Goal: Task Accomplishment & Management: Manage account settings

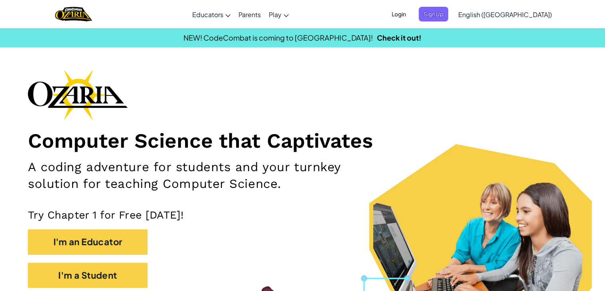
click at [411, 17] on span "Login" at bounding box center [399, 14] width 24 height 15
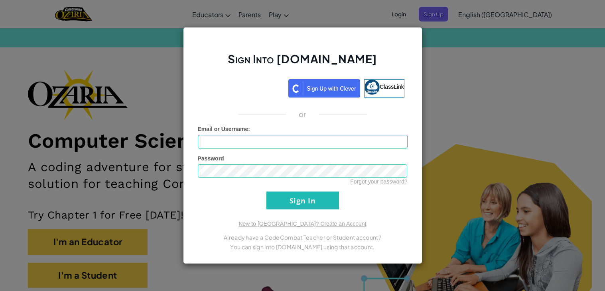
click at [268, 88] on iframe at bounding box center [243, 88] width 92 height 18
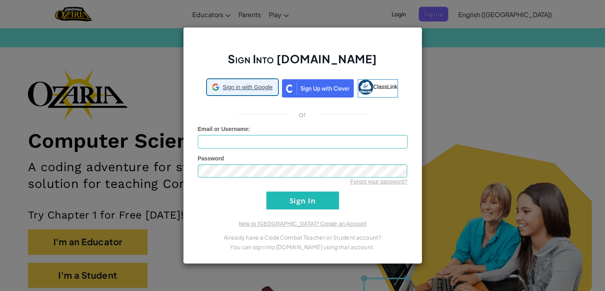
click at [268, 88] on span "Sign in with Google" at bounding box center [247, 87] width 50 height 8
